Goal: Task Accomplishment & Management: Use online tool/utility

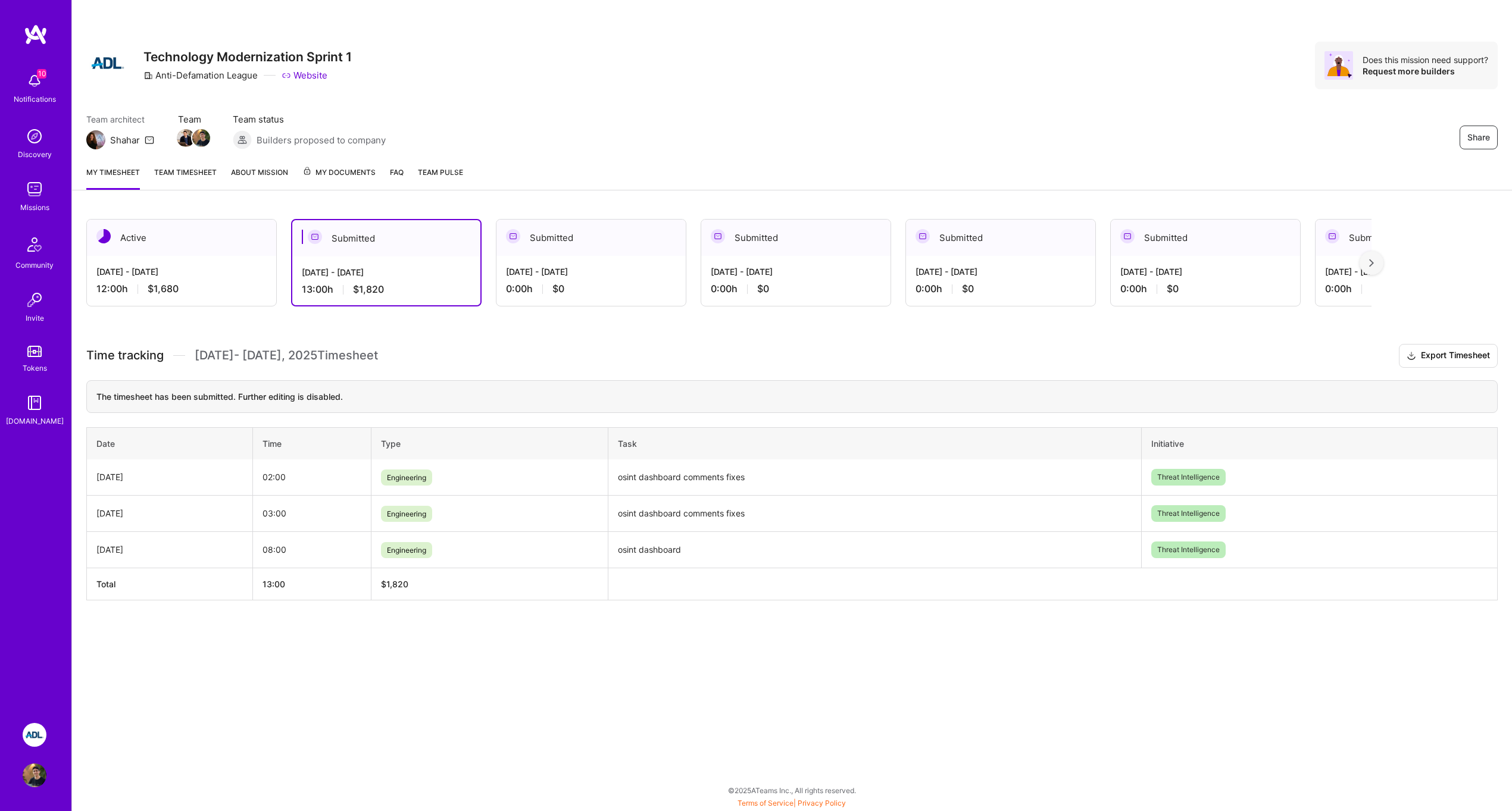
click at [218, 288] on div "12:00 h $1,680" at bounding box center [181, 289] width 170 height 13
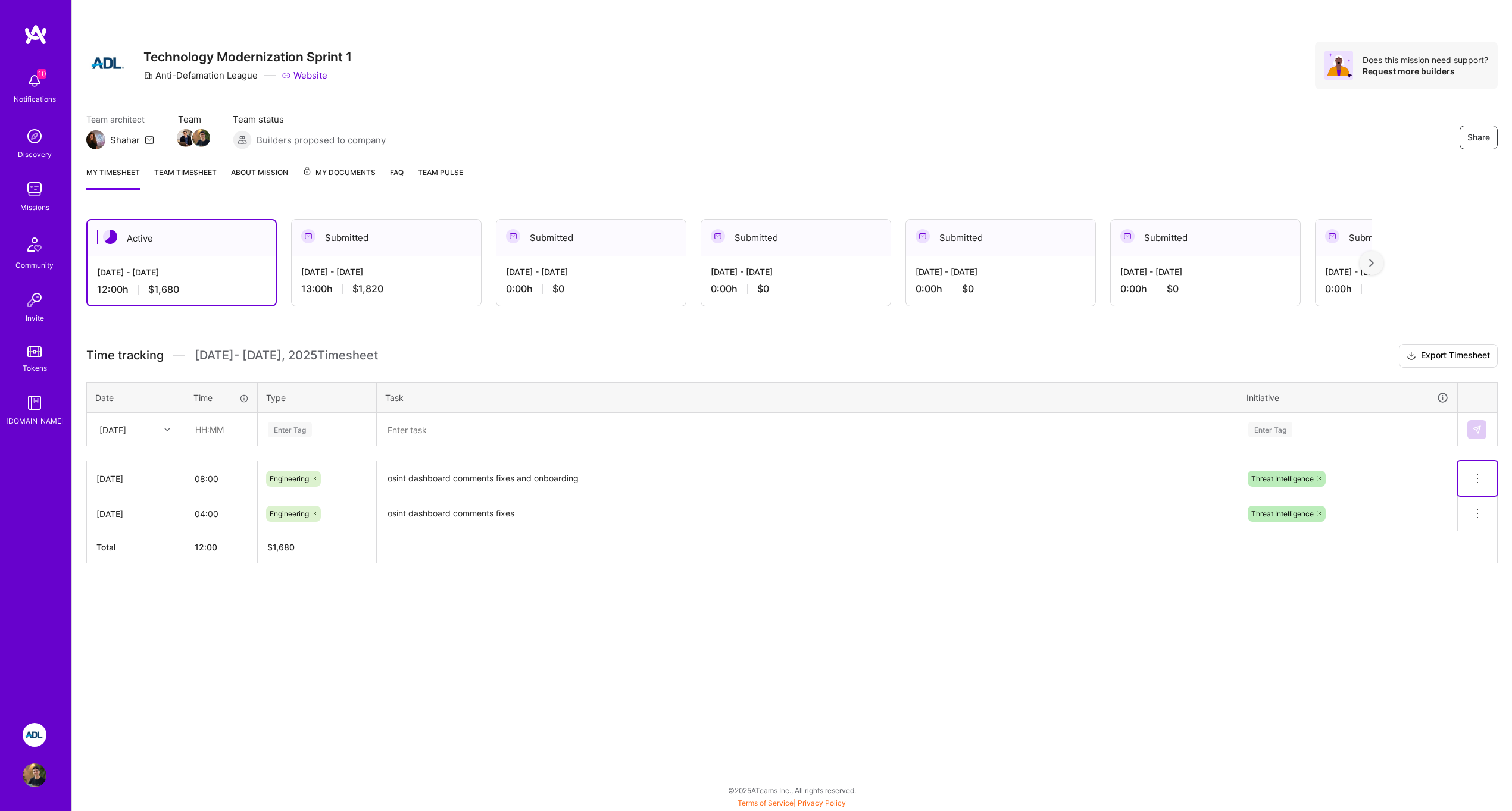
click at [1475, 475] on icon at bounding box center [1478, 479] width 14 height 14
click at [186, 476] on input "08:00" at bounding box center [221, 479] width 72 height 31
click at [200, 479] on input "08:00" at bounding box center [221, 479] width 72 height 31
type input "14:00"
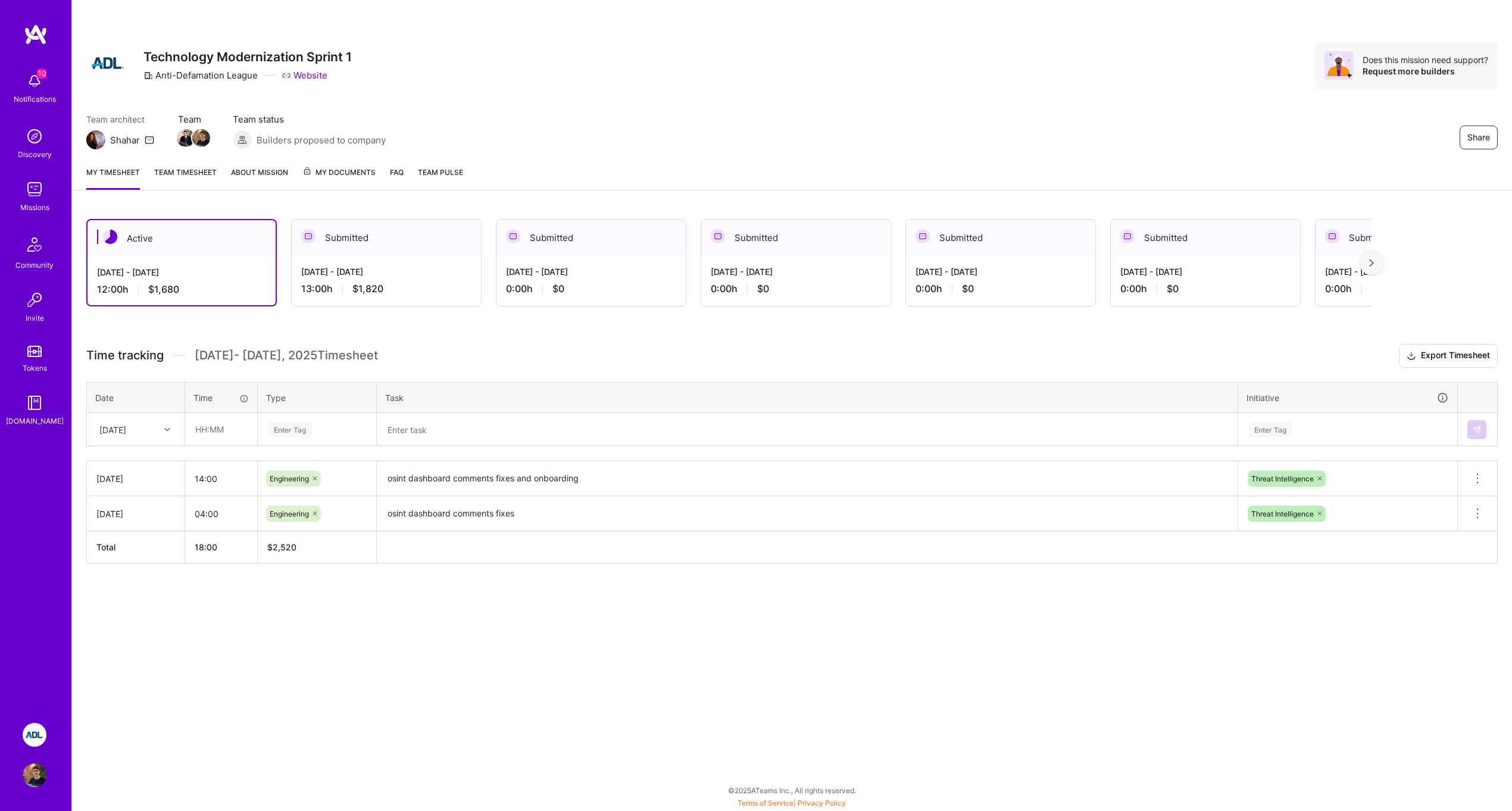
click at [454, 629] on div "Share Technology Modernization Sprint 1 Anti-Defamation League Website Does thi…" at bounding box center [791, 405] width 1441 height 811
click at [777, 364] on h3 "Time tracking [DATE] - [DATE] Timesheet Export Timesheet" at bounding box center [792, 355] width 1412 height 24
click at [495, 354] on h3 "Time tracking [DATE] - [DATE] Timesheet Export Timesheet" at bounding box center [792, 355] width 1412 height 24
click at [555, 483] on textarea "osint dashboard comments fixes and onboarding" at bounding box center [807, 479] width 858 height 33
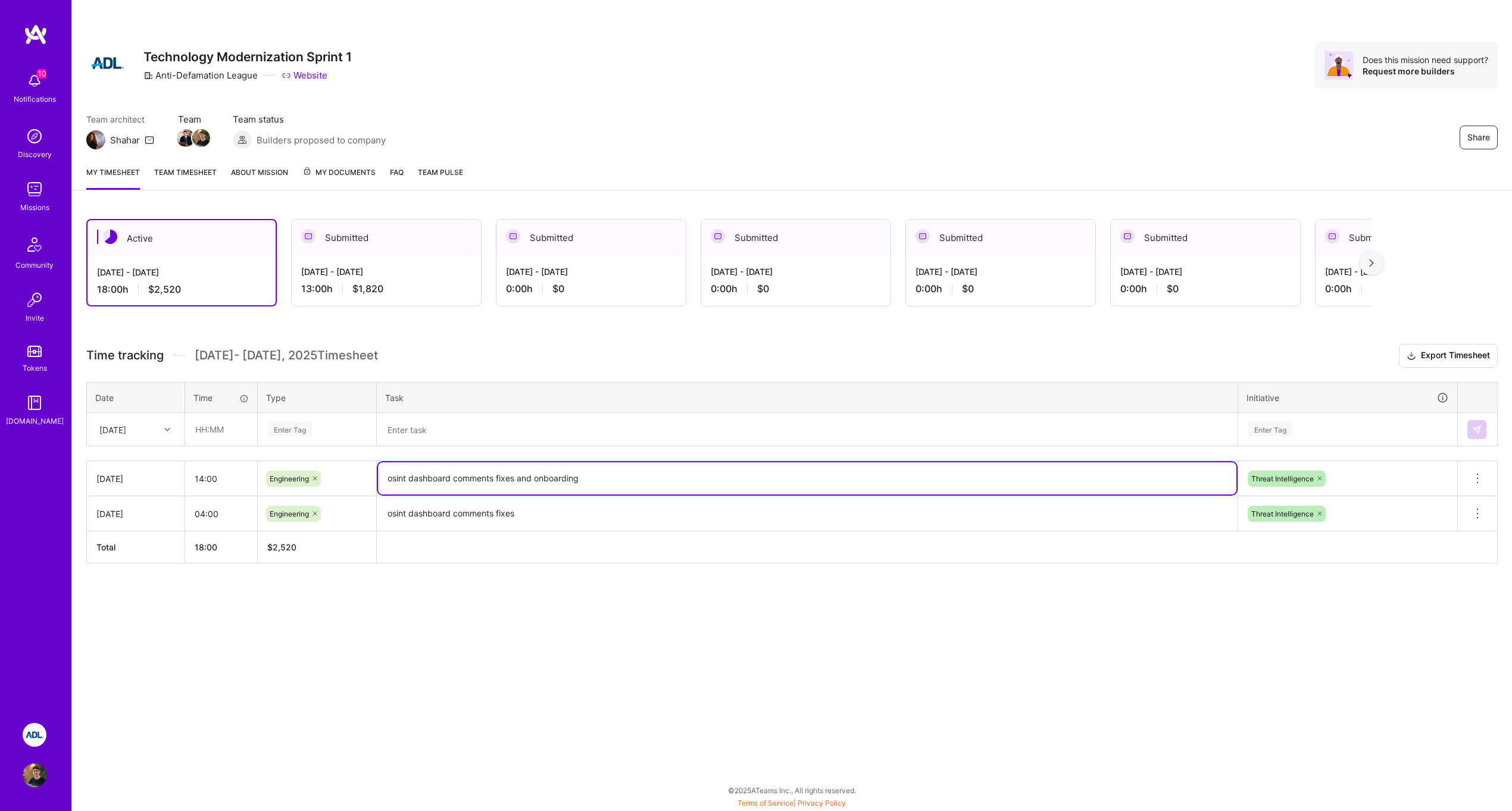
click at [591, 482] on textarea "osint dashboard comments fixes and onboarding" at bounding box center [807, 479] width 858 height 32
